Goal: Task Accomplishment & Management: Manage account settings

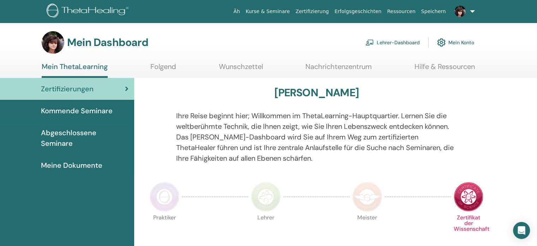
click at [393, 42] on font "Lehrer-Dashboard" at bounding box center [398, 43] width 43 height 6
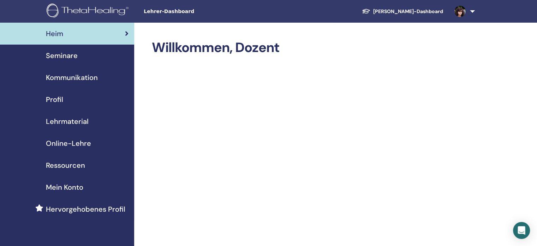
click at [73, 54] on font "Seminare" at bounding box center [62, 55] width 32 height 9
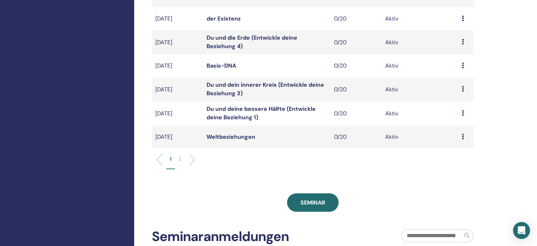
scroll to position [213, 0]
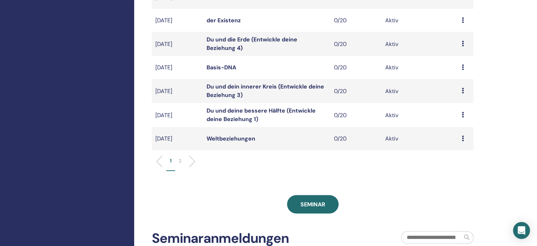
click at [462, 141] on icon at bounding box center [463, 138] width 2 height 6
click at [454, 199] on font "Absagen" at bounding box center [455, 199] width 23 height 7
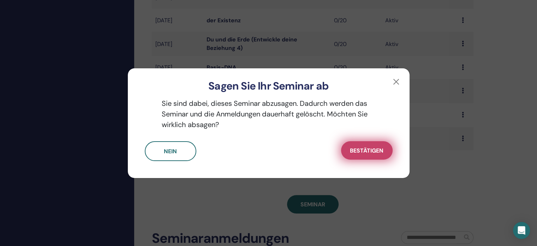
click at [370, 153] on font "Bestätigen" at bounding box center [367, 150] width 34 height 7
